Goal: Navigation & Orientation: Find specific page/section

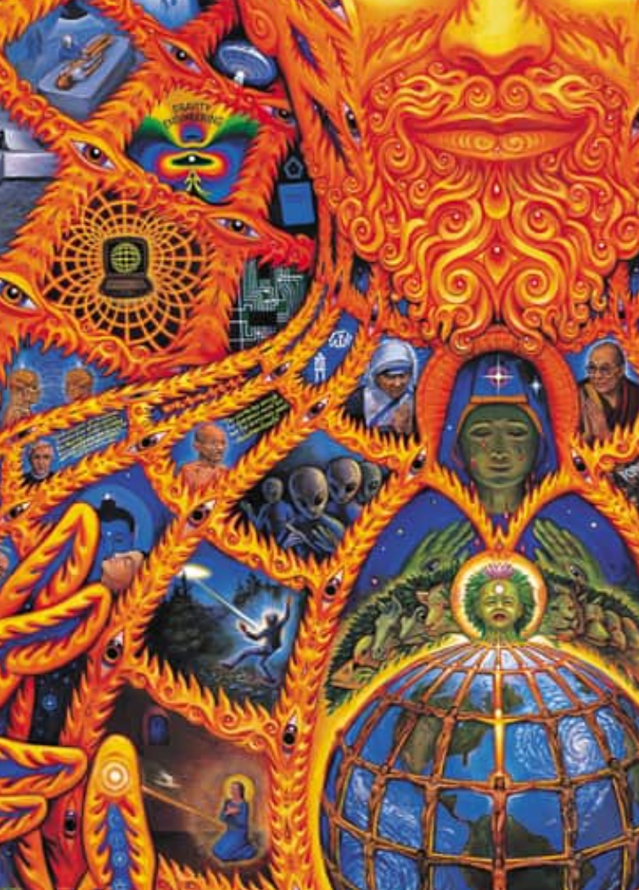
scroll to position [2, 0]
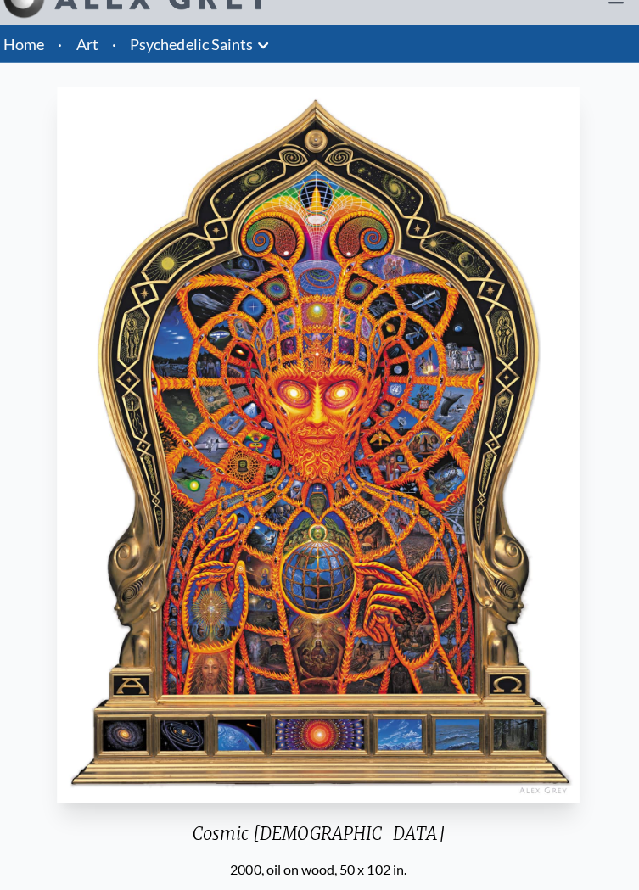
scroll to position [24, 0]
